Goal: Task Accomplishment & Management: Manage account settings

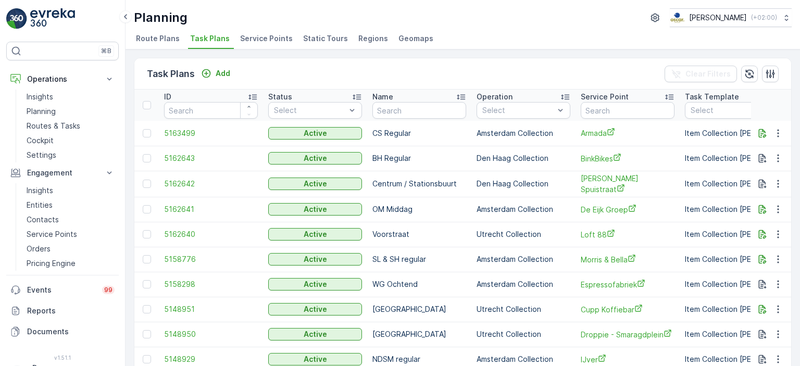
click at [37, 14] on img at bounding box center [52, 18] width 45 height 21
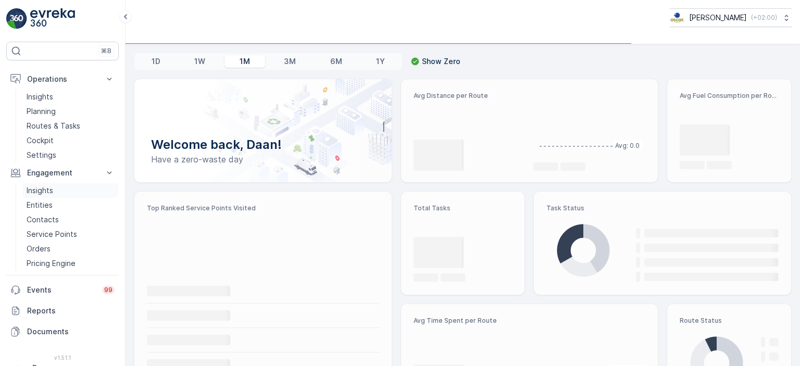
click at [48, 187] on p "Insights" at bounding box center [40, 190] width 27 height 10
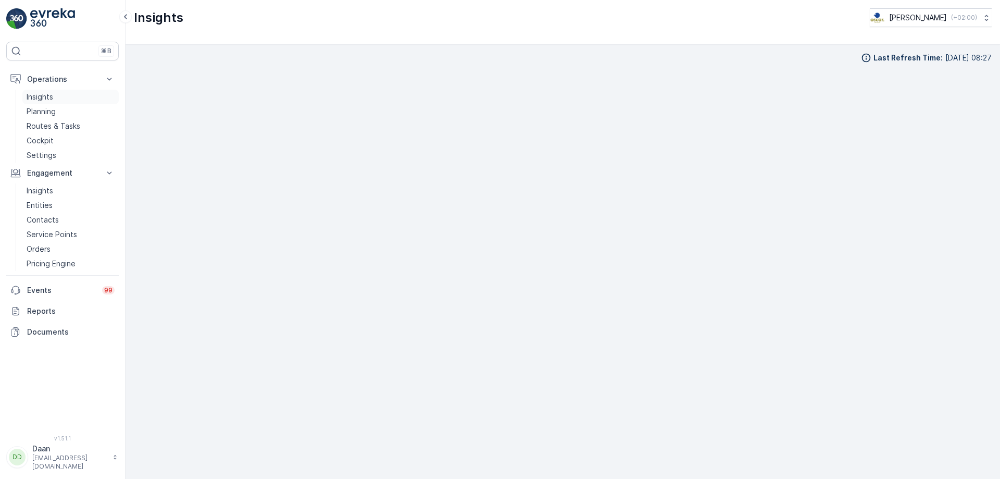
click at [53, 95] on p "Insights" at bounding box center [40, 97] width 27 height 10
click at [41, 97] on p "Insights" at bounding box center [40, 97] width 27 height 10
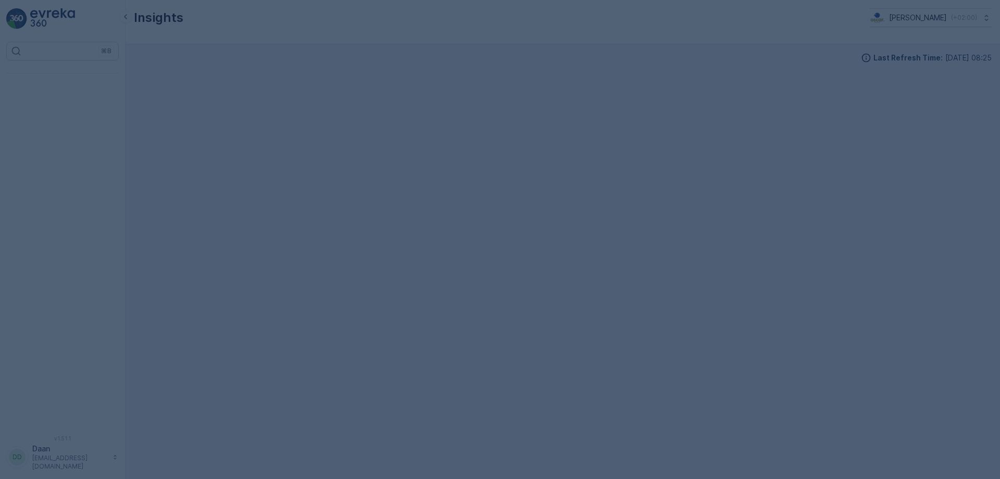
click at [311, 234] on div at bounding box center [500, 239] width 1000 height 479
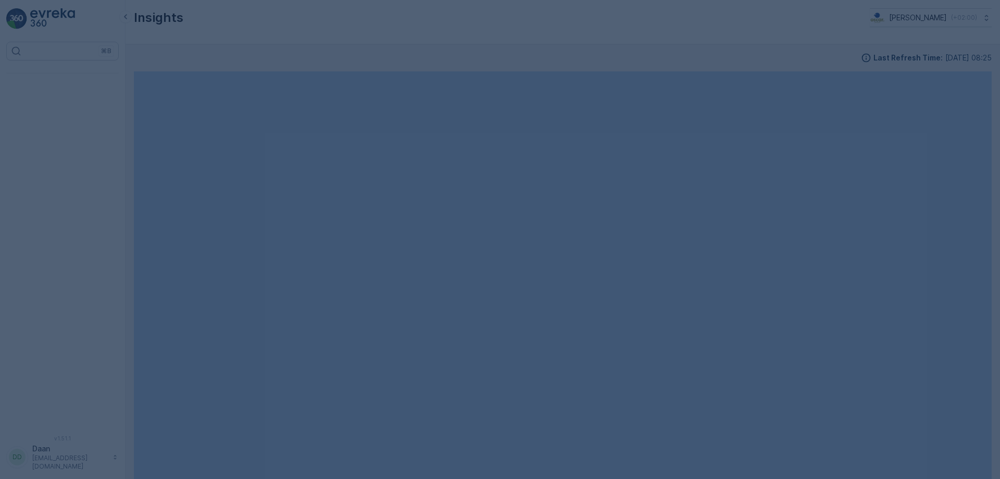
click at [311, 234] on div at bounding box center [500, 239] width 1000 height 479
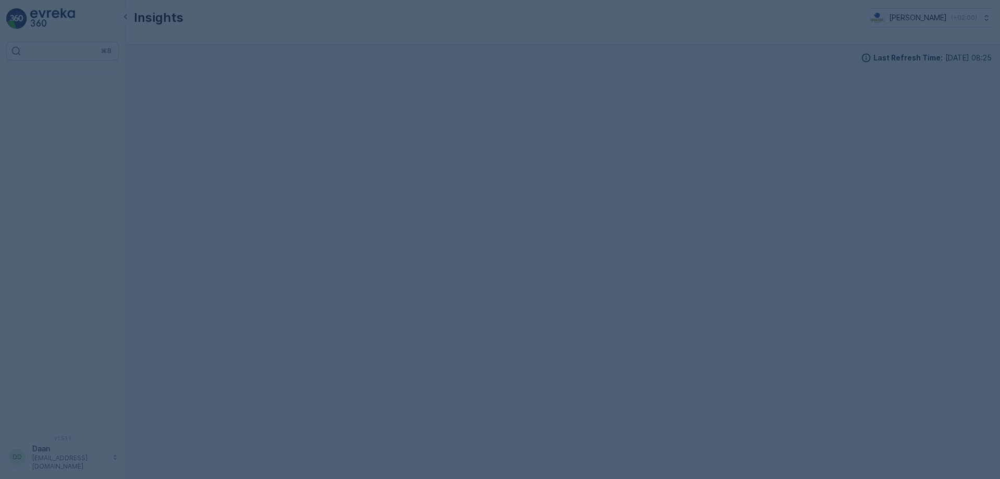
click at [55, 244] on div at bounding box center [500, 239] width 1000 height 479
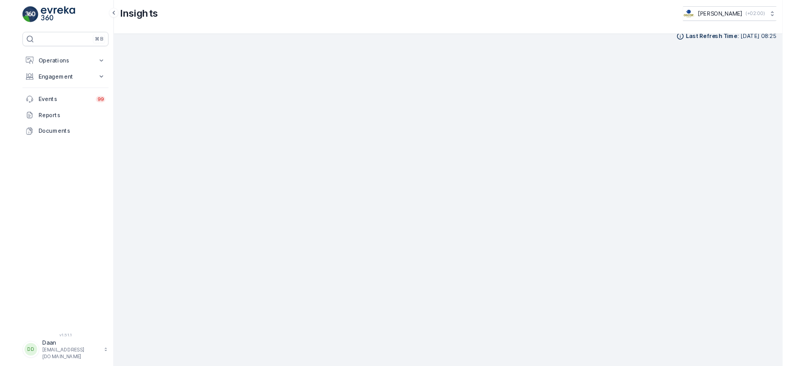
scroll to position [11, 0]
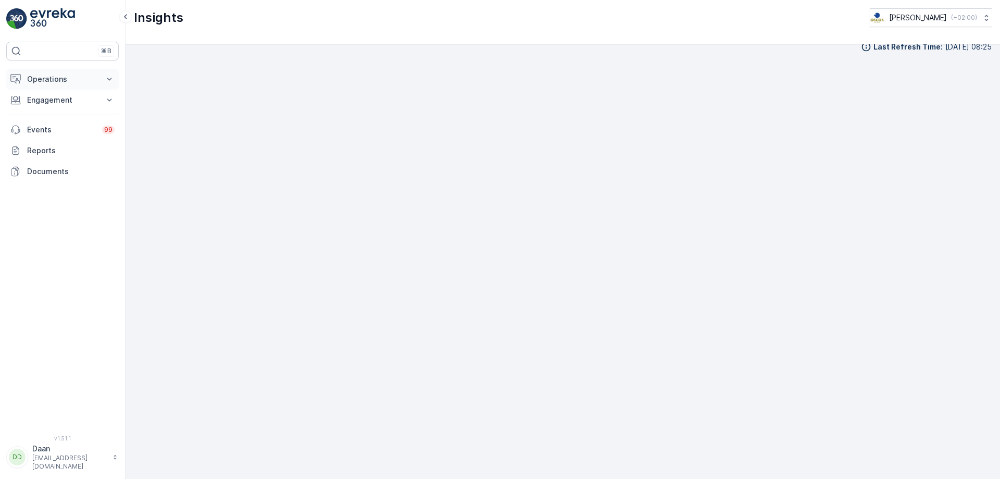
click at [80, 82] on p "Operations" at bounding box center [62, 79] width 71 height 10
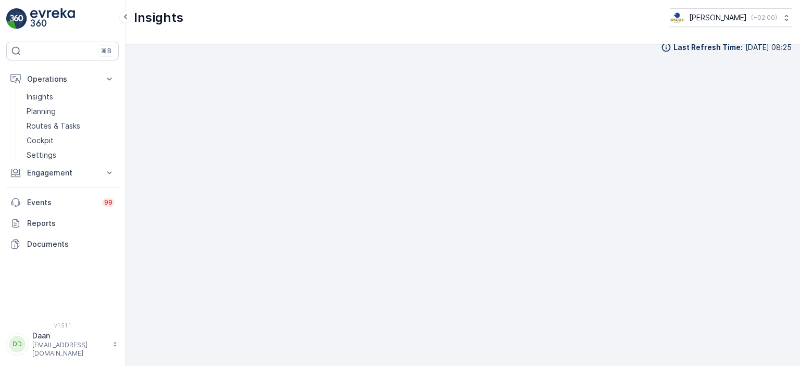
scroll to position [10, 0]
click at [46, 110] on p "Planning" at bounding box center [41, 111] width 29 height 10
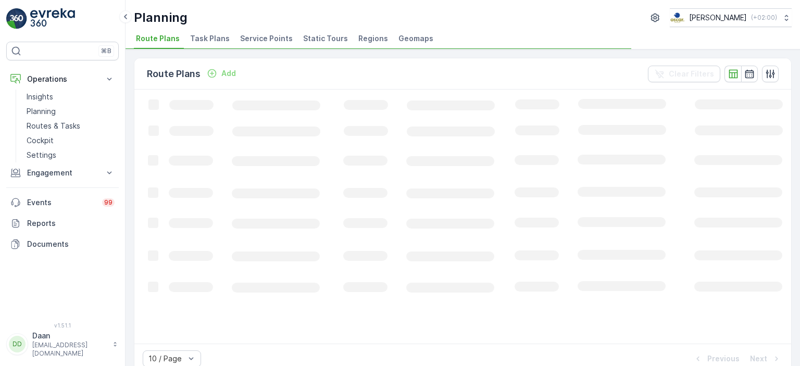
click at [192, 36] on span "Task Plans" at bounding box center [210, 38] width 40 height 10
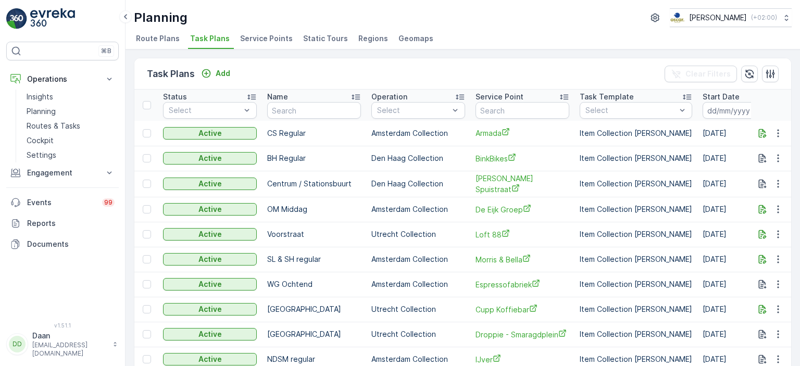
scroll to position [0, 114]
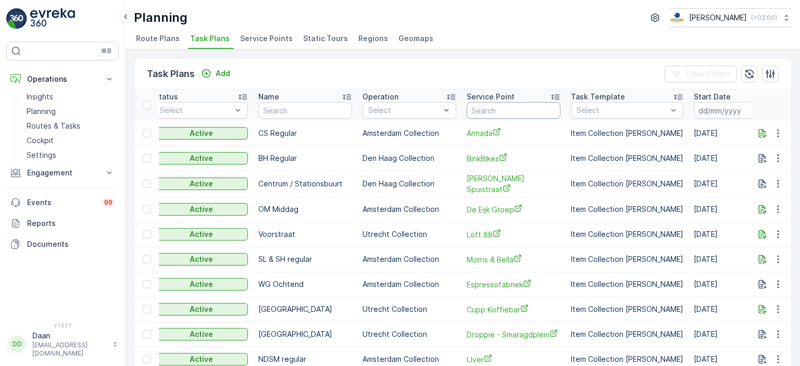
click at [484, 117] on input "text" at bounding box center [514, 110] width 94 height 17
type input "Noorder"
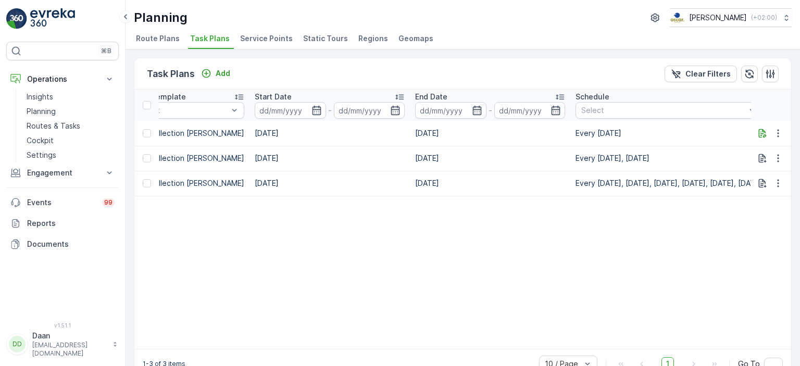
scroll to position [0, 622]
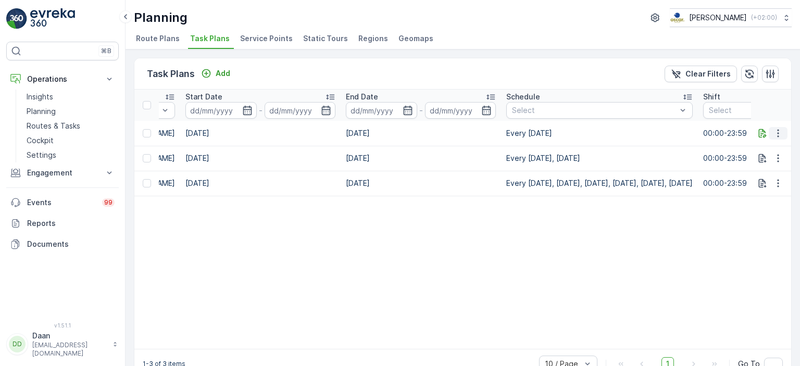
click at [778, 134] on icon "button" at bounding box center [778, 133] width 10 height 10
click at [769, 161] on span "Edit Task Plan" at bounding box center [759, 162] width 48 height 10
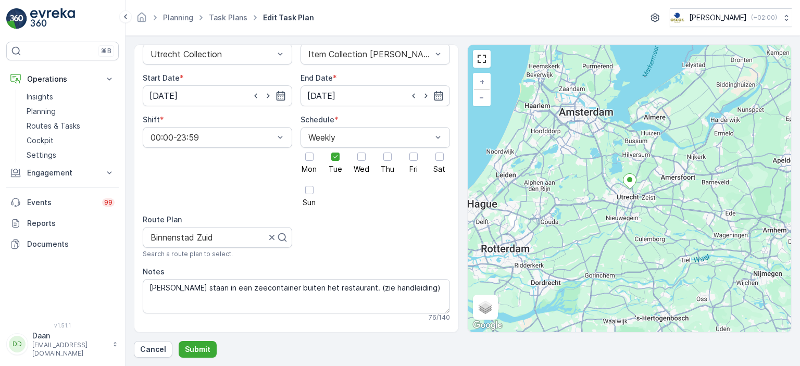
scroll to position [115, 0]
click at [271, 230] on div at bounding box center [277, 240] width 21 height 20
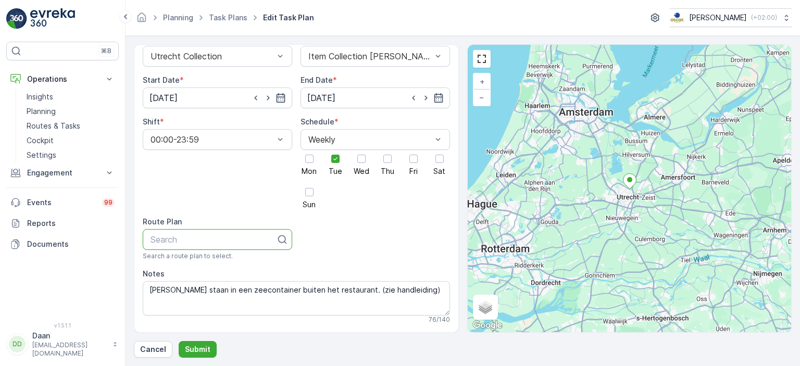
click at [205, 235] on div at bounding box center [213, 239] width 128 height 9
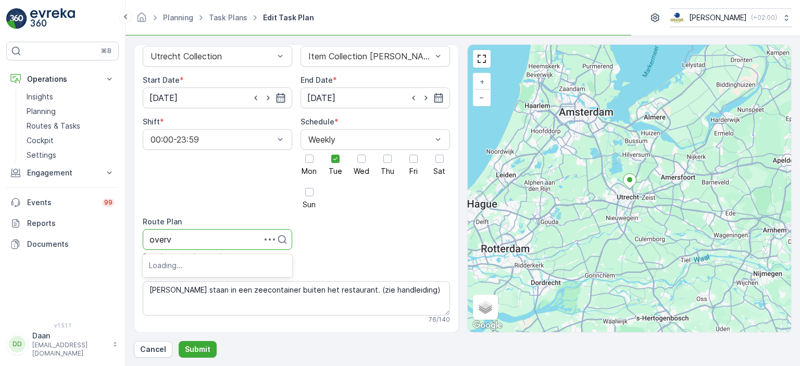
type input "overve"
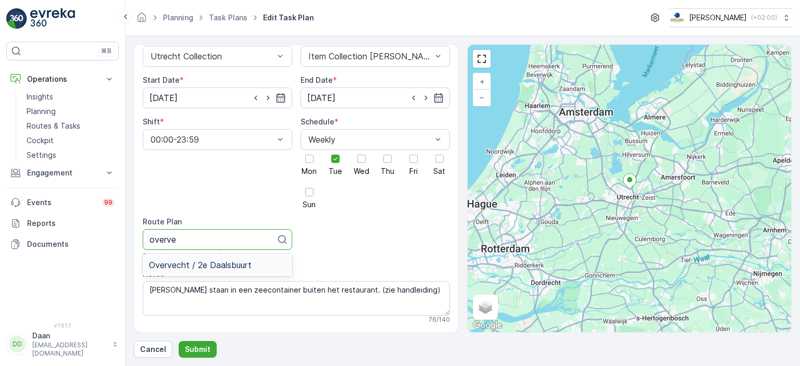
click at [212, 260] on span "Overvecht / 2e Daalsbuurt" at bounding box center [200, 264] width 103 height 9
click at [203, 351] on p "Submit" at bounding box center [198, 349] width 26 height 10
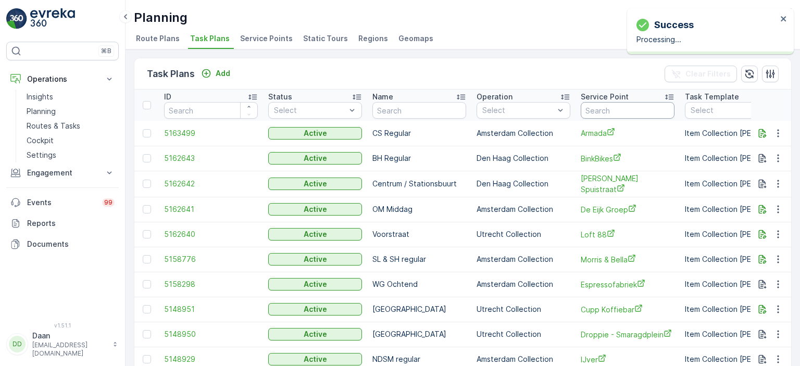
click at [620, 105] on input "text" at bounding box center [628, 110] width 94 height 17
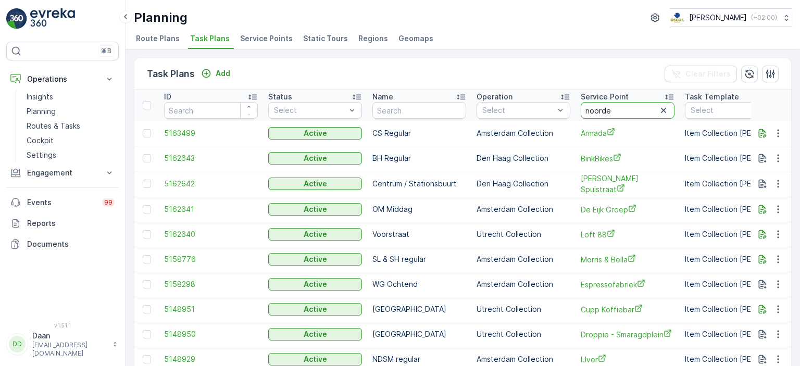
type input "noorder"
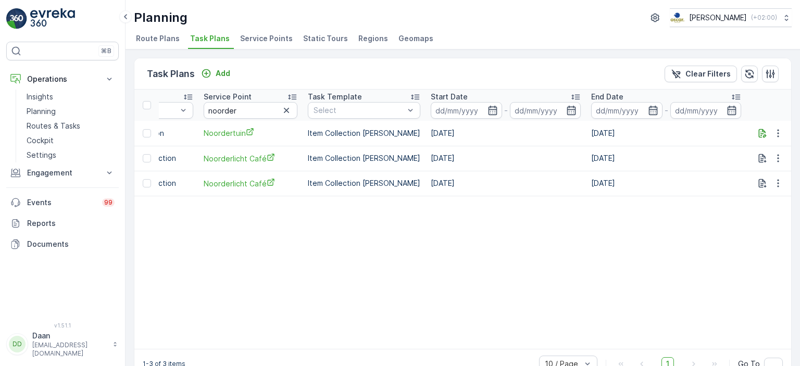
scroll to position [0, 122]
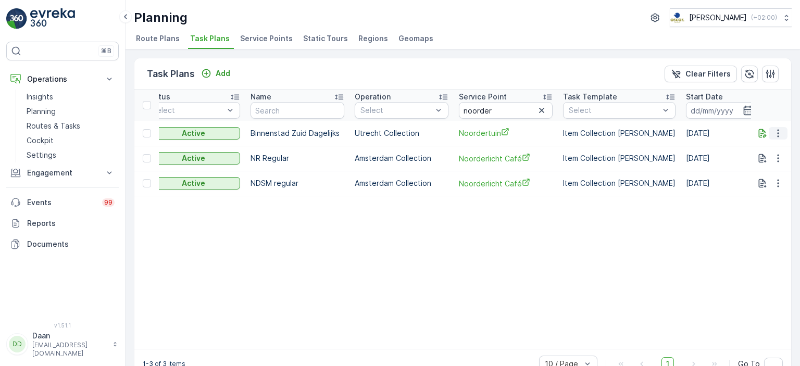
click at [777, 131] on icon "button" at bounding box center [778, 133] width 10 height 10
click at [760, 158] on span "Edit Task Plan" at bounding box center [759, 162] width 48 height 10
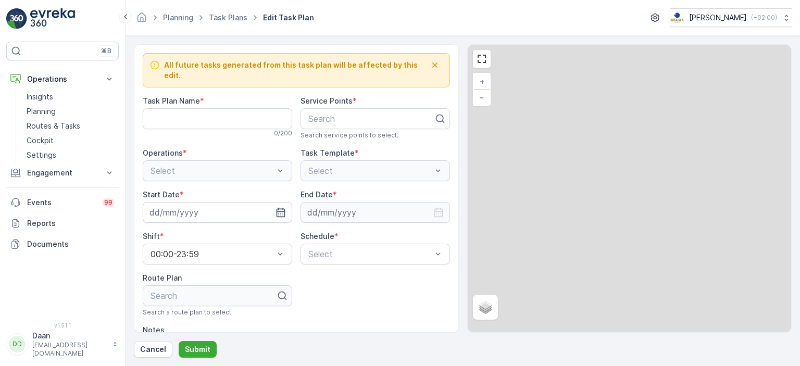
type Name "Binnenstad Zuid Dagelijks"
type textarea "De bakken staan in een zeecontainer buiten het restaurant. (zie handleiding)"
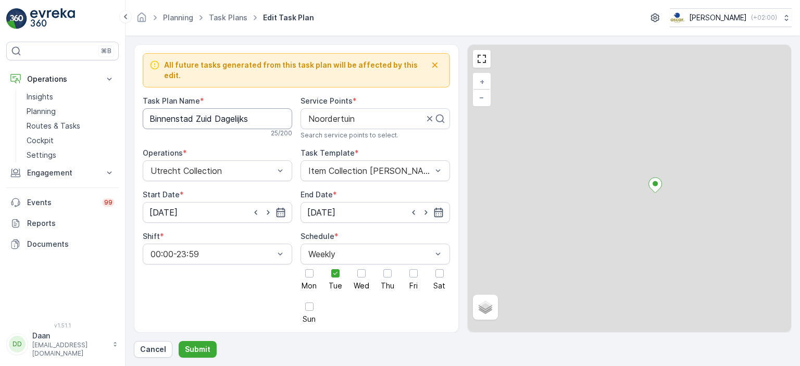
type input "31.01.2025"
type input "31.01.2030"
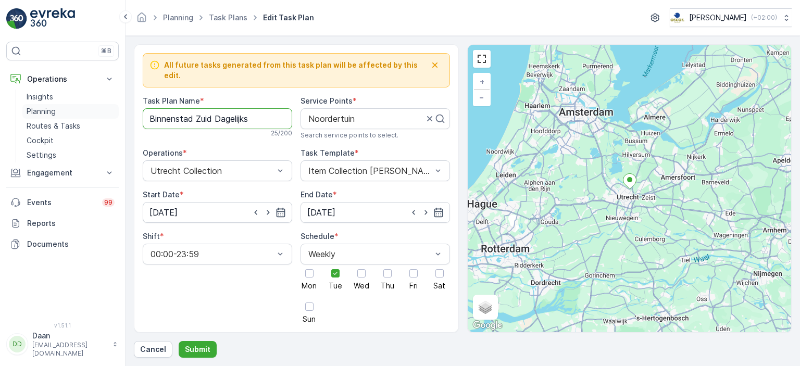
drag, startPoint x: 254, startPoint y: 107, endPoint x: 114, endPoint y: 106, distance: 140.1
click at [114, 106] on div "⌘B Operations Insights Planning Routes & Tasks Cockpit Settings Engagement Insi…" at bounding box center [400, 183] width 800 height 366
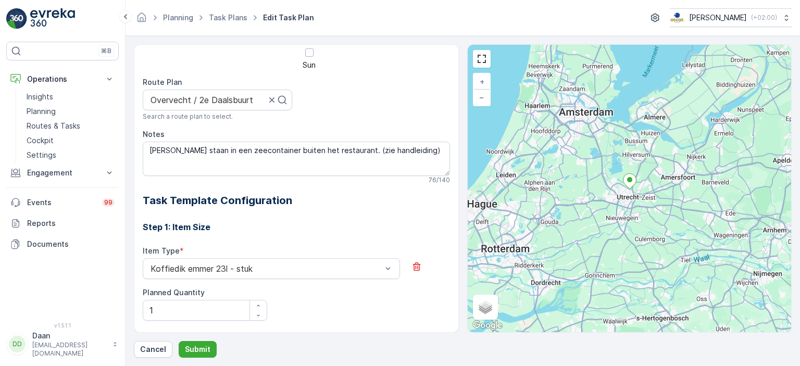
scroll to position [185, 0]
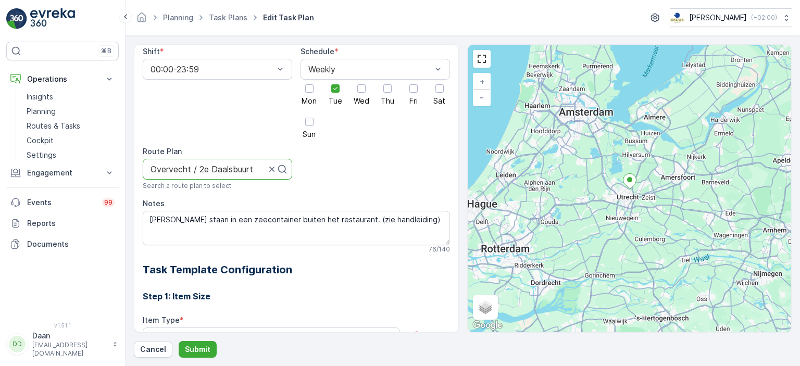
drag, startPoint x: 149, startPoint y: 159, endPoint x: 270, endPoint y: 162, distance: 121.4
click at [279, 166] on div "Overvecht / 2e Daalsbuurt" at bounding box center [217, 169] width 149 height 21
drag, startPoint x: 253, startPoint y: 159, endPoint x: 132, endPoint y: 159, distance: 121.3
click at [132, 159] on form "All future tasks generated from this task plan will be affected by this edit. T…" at bounding box center [463, 201] width 674 height 330
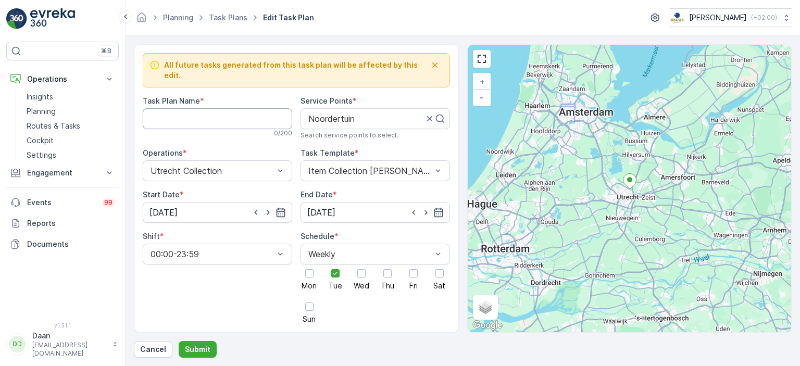
click at [220, 110] on Name "Task Plan Name" at bounding box center [217, 118] width 149 height 21
type Name "Overvecht / 2e Daalsbuurt"
click at [200, 355] on button "Submit" at bounding box center [198, 349] width 38 height 17
